Goal: Information Seeking & Learning: Learn about a topic

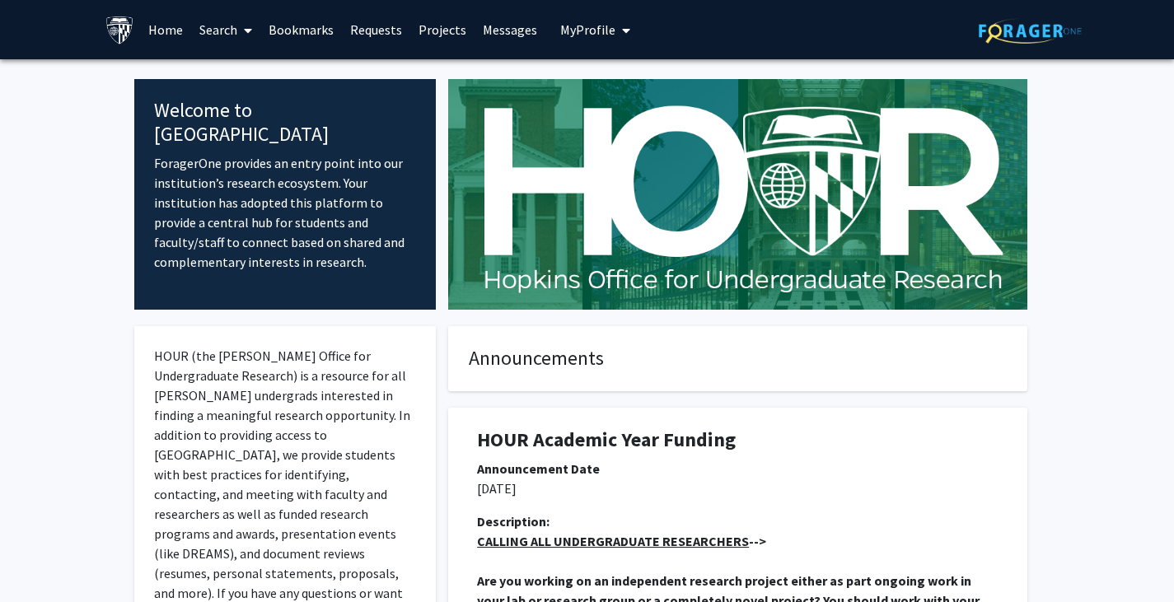
click at [241, 25] on span at bounding box center [244, 31] width 15 height 58
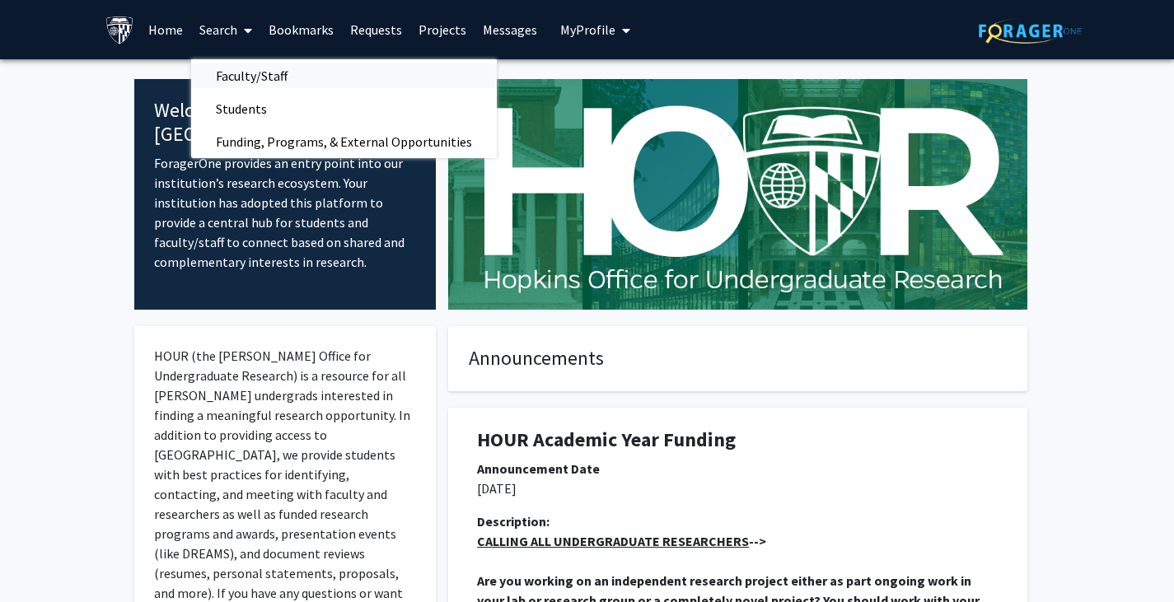
click at [259, 77] on span "Faculty/Staff" at bounding box center [251, 75] width 121 height 33
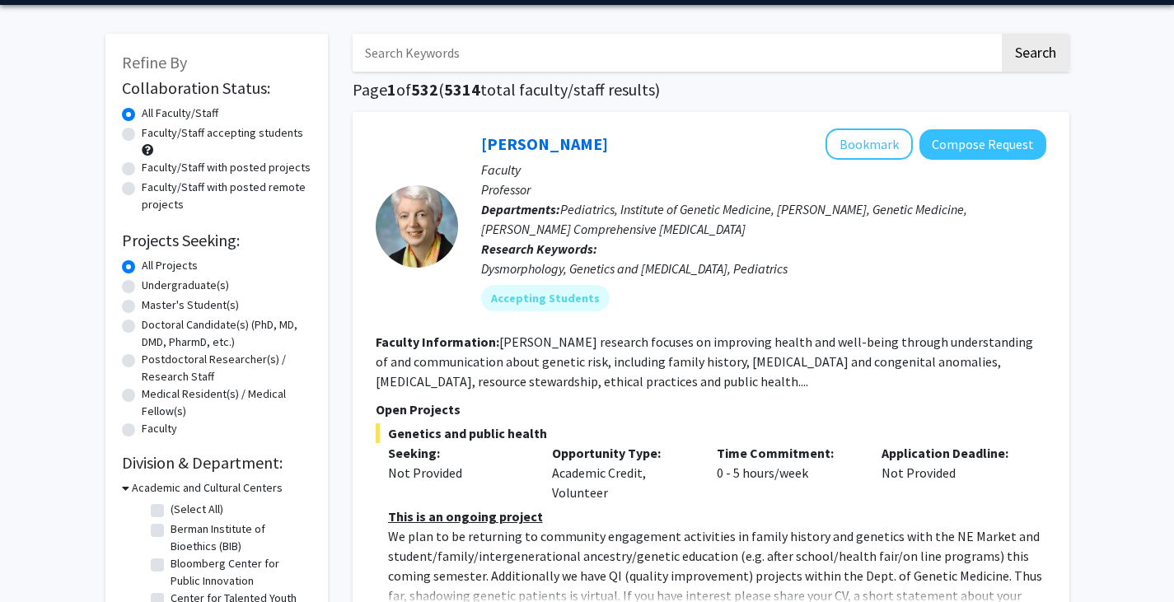
scroll to position [55, 0]
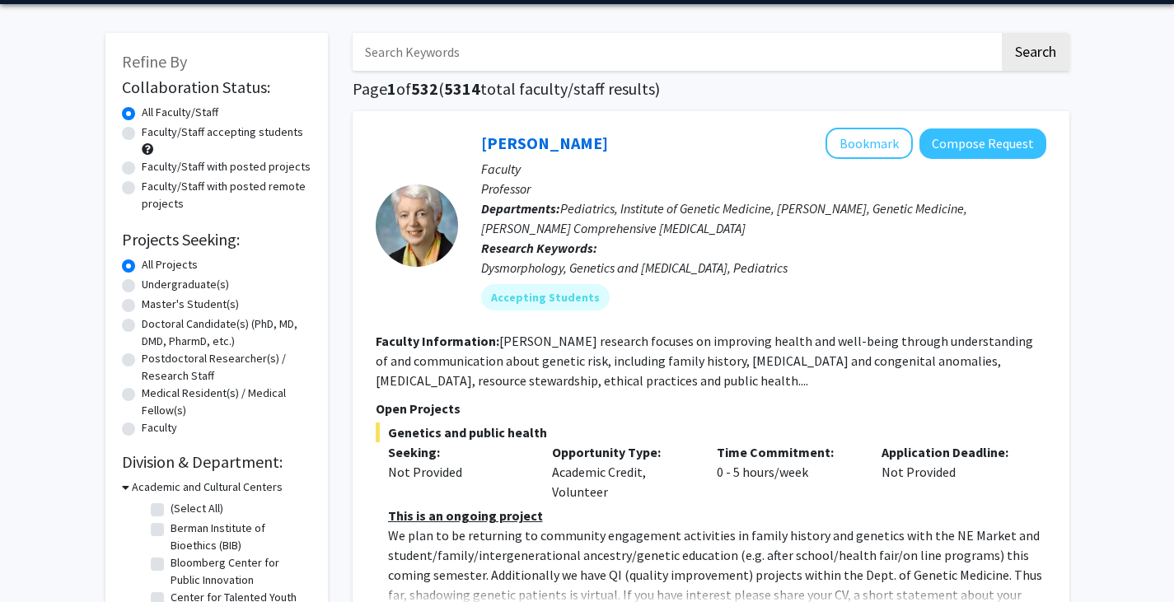
click at [142, 136] on label "Faculty/Staff accepting students" at bounding box center [222, 132] width 161 height 17
click at [142, 134] on input "Faculty/Staff accepting students" at bounding box center [147, 129] width 11 height 11
radio input "true"
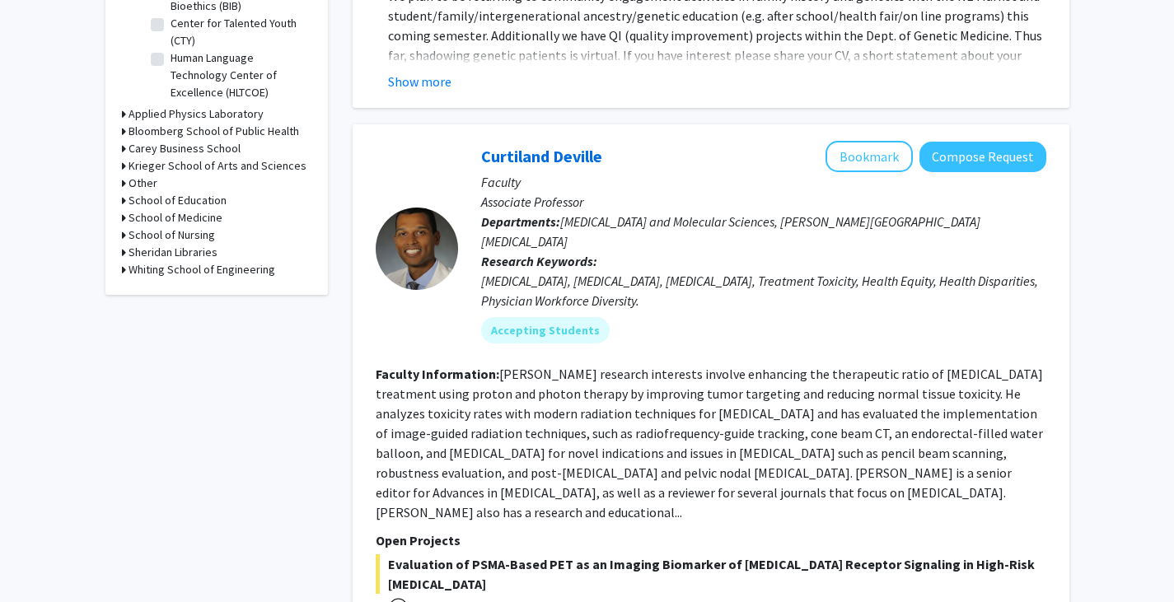
scroll to position [595, 0]
click at [124, 261] on icon at bounding box center [124, 268] width 4 height 17
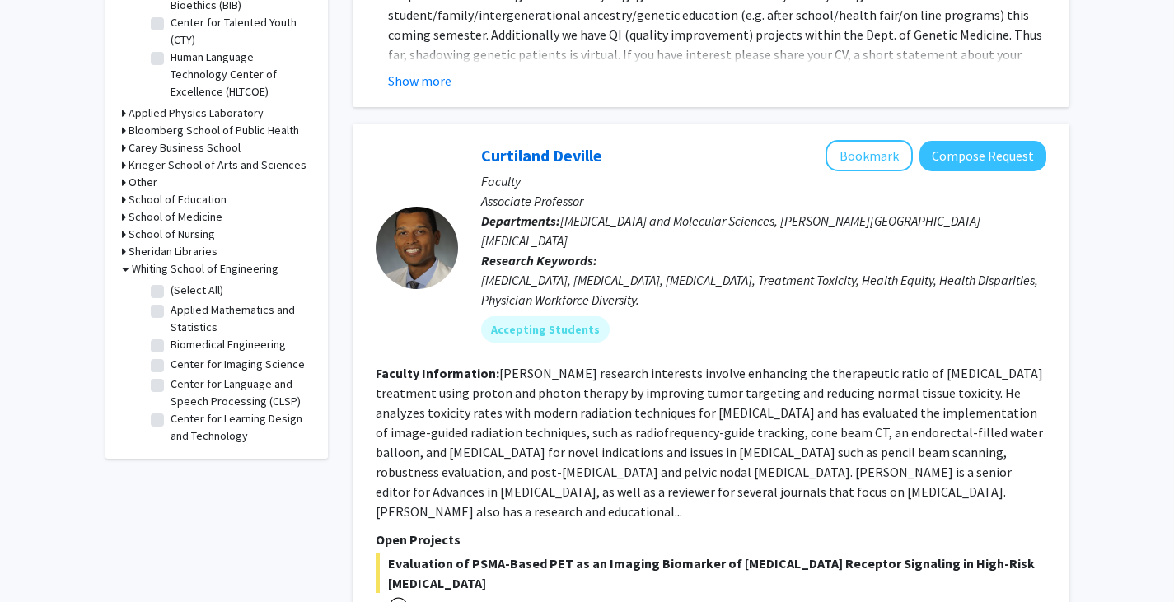
click at [170, 291] on label "(Select All)" at bounding box center [196, 290] width 53 height 17
click at [170, 291] on input "(Select All)" at bounding box center [175, 287] width 11 height 11
checkbox input "true"
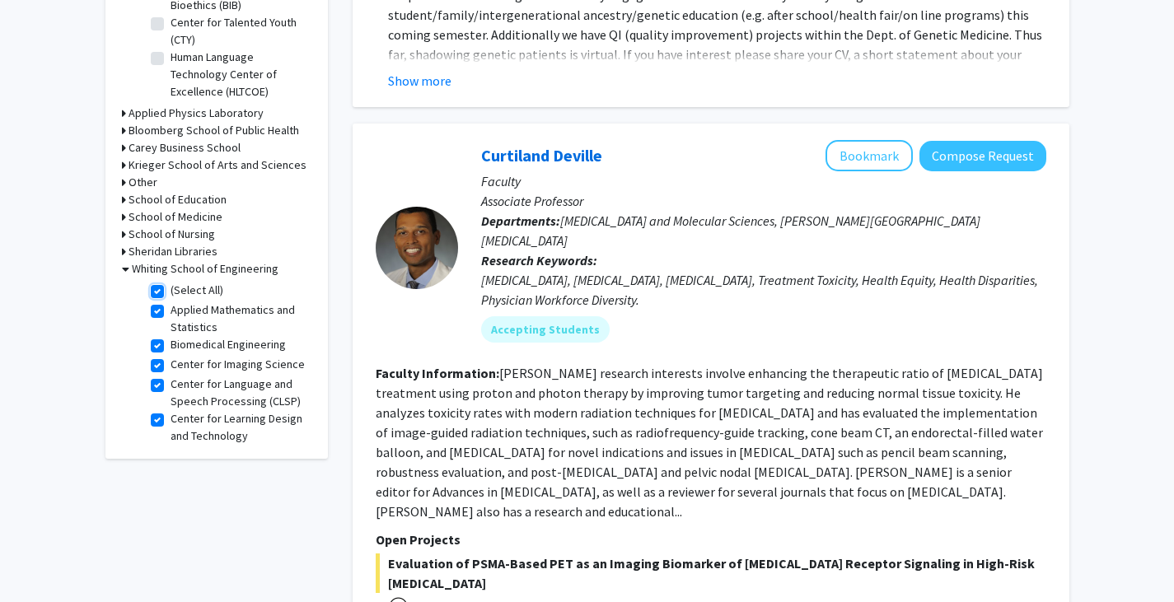
checkbox input "true"
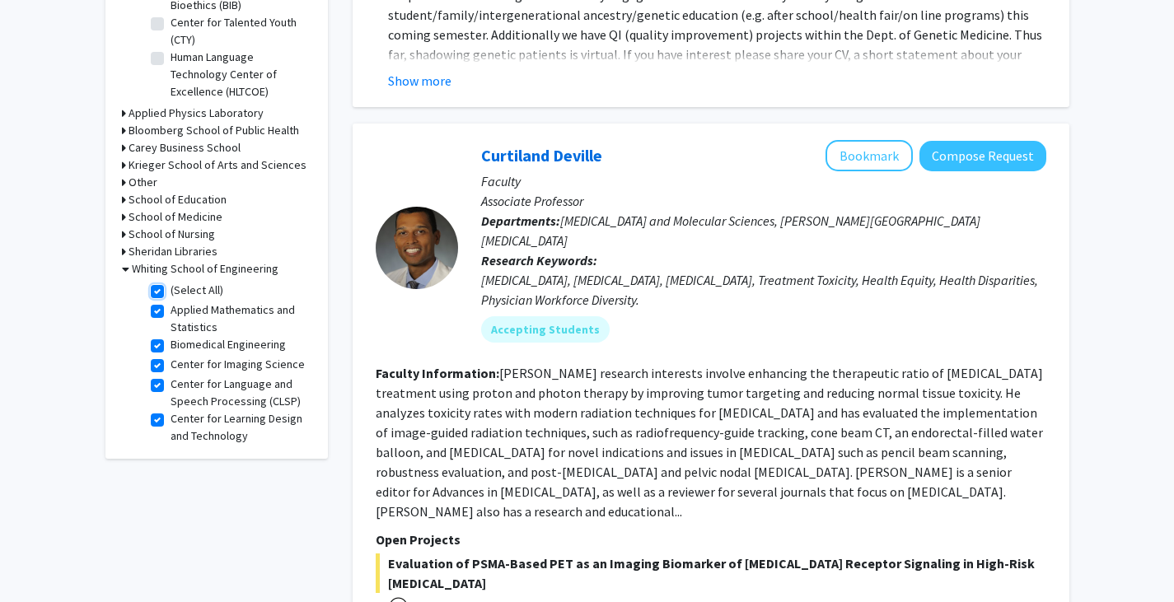
checkbox input "true"
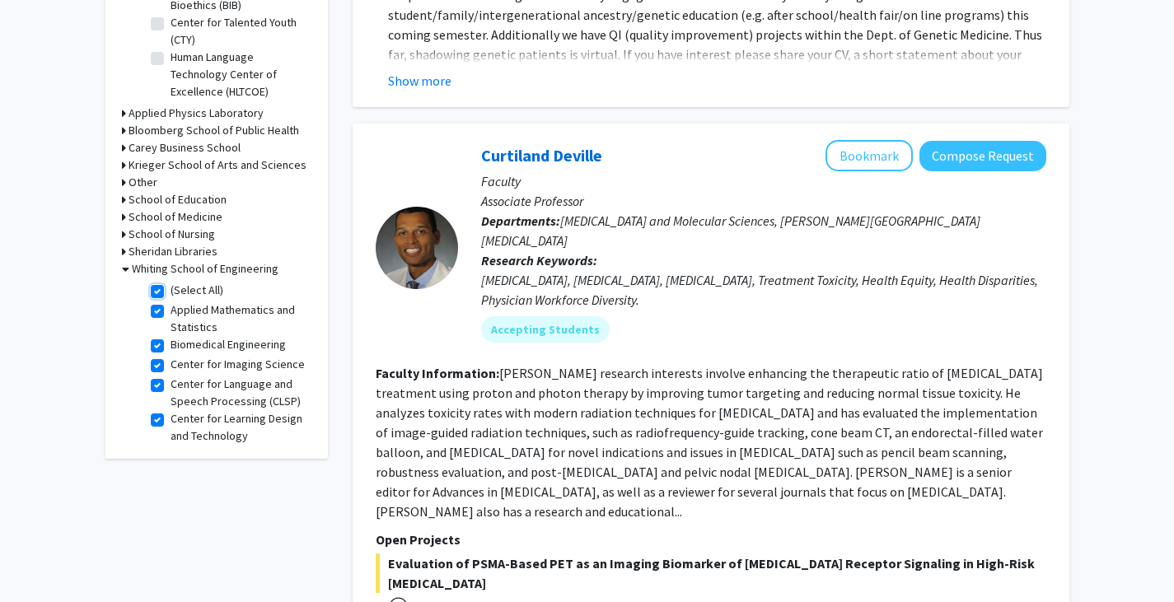
checkbox input "true"
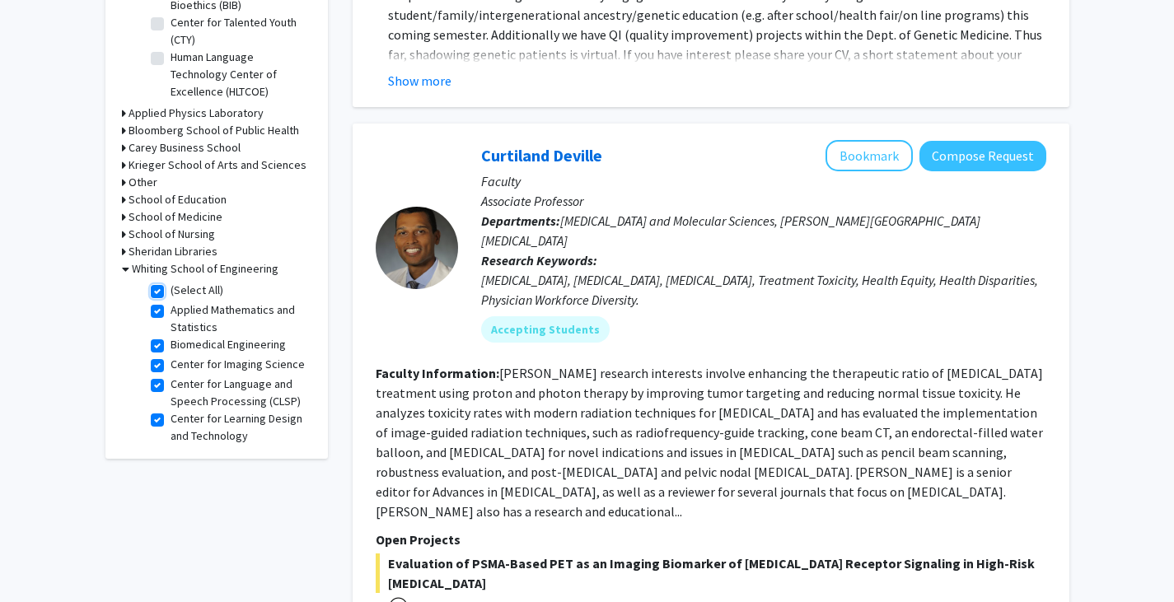
checkbox input "true"
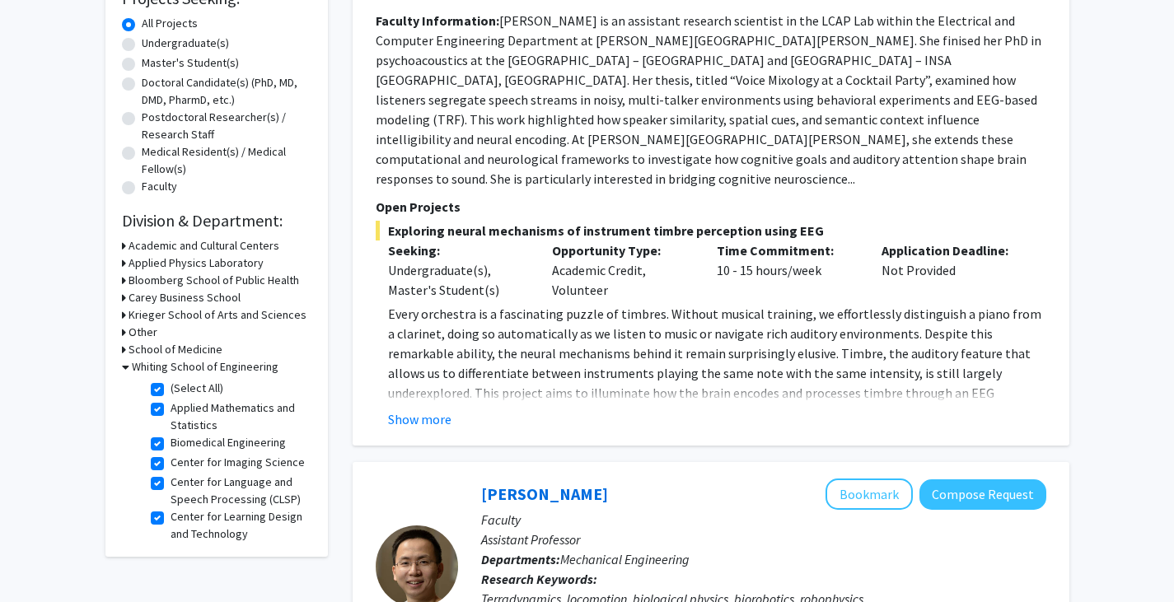
scroll to position [324, 0]
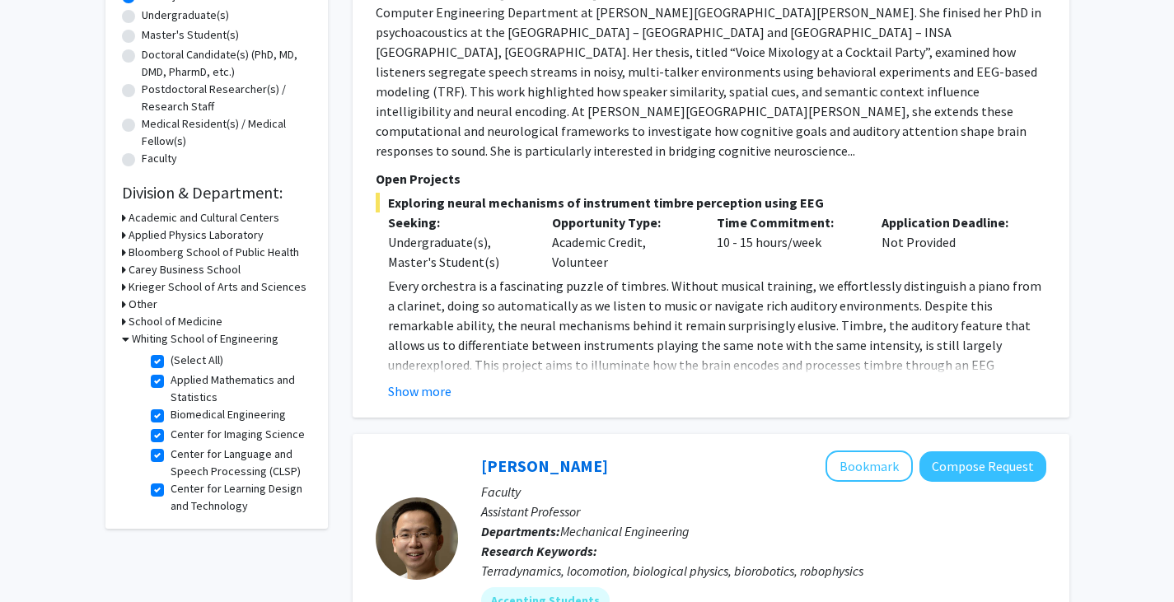
click at [150, 301] on h3 "Other" at bounding box center [142, 304] width 29 height 17
